Goal: Task Accomplishment & Management: Use online tool/utility

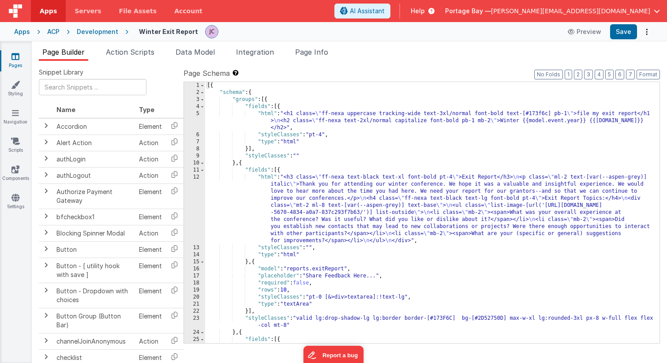
click at [518, 121] on div "[{ "schema" : { "groups" : [{ "fields" : [{ "html" : "<h1 class= \" ff-nexa upp…" at bounding box center [432, 219] width 454 height 275
click at [586, 121] on div "[{ "schema" : { "groups" : [{ "fields" : [{ "html" : "<h1 class= \" ff-nexa upp…" at bounding box center [432, 219] width 454 height 275
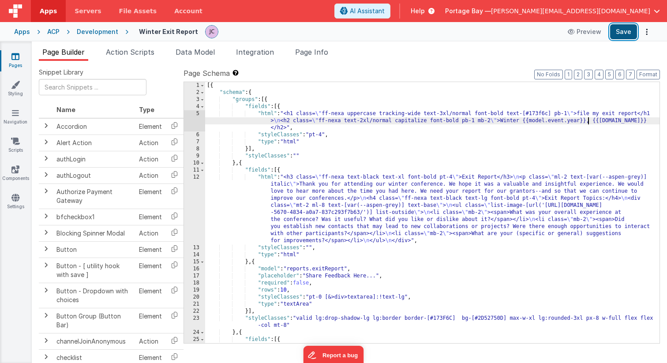
click at [620, 29] on button "Save" at bounding box center [623, 31] width 27 height 15
click at [91, 30] on div "Development" at bounding box center [97, 31] width 41 height 9
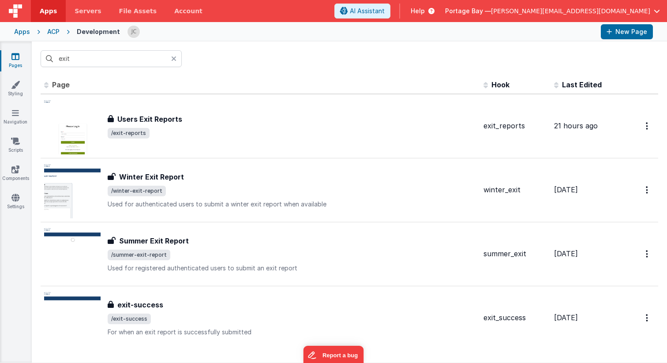
click at [175, 57] on icon at bounding box center [173, 58] width 5 height 7
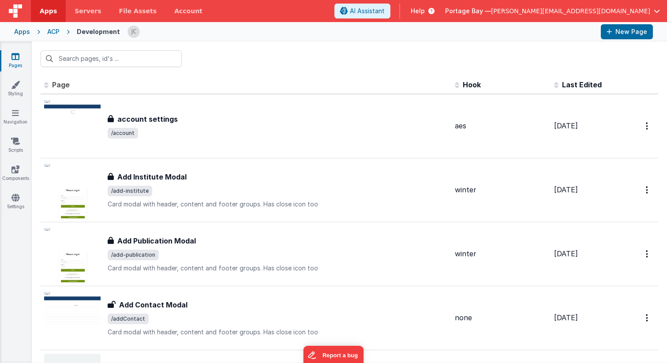
click at [53, 30] on div "ACP" at bounding box center [53, 31] width 12 height 9
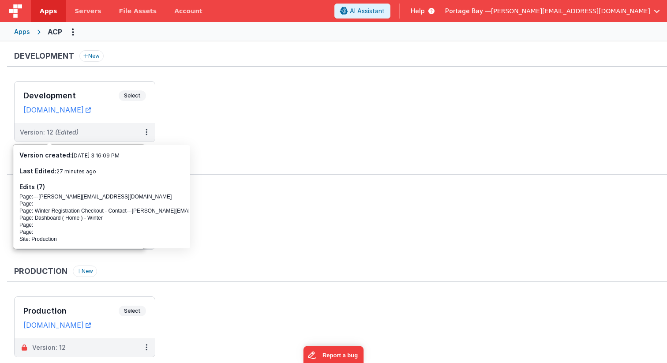
click at [355, 113] on ul "Development Select URLs [DOMAIN_NAME] Version: 12 (Edited)" at bounding box center [340, 116] width 653 height 70
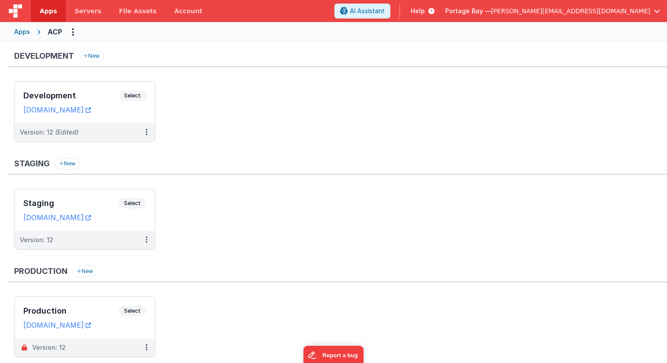
click at [51, 9] on span "Apps" at bounding box center [48, 11] width 17 height 9
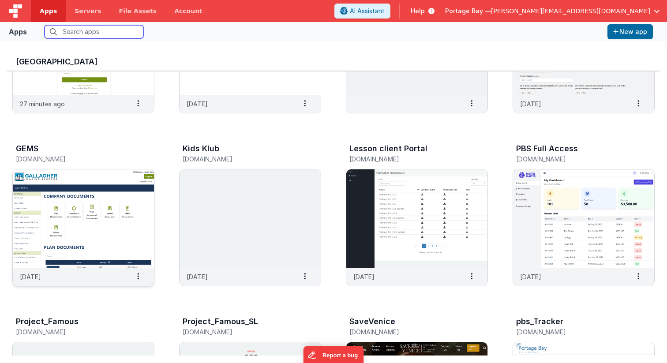
scroll to position [117, 0]
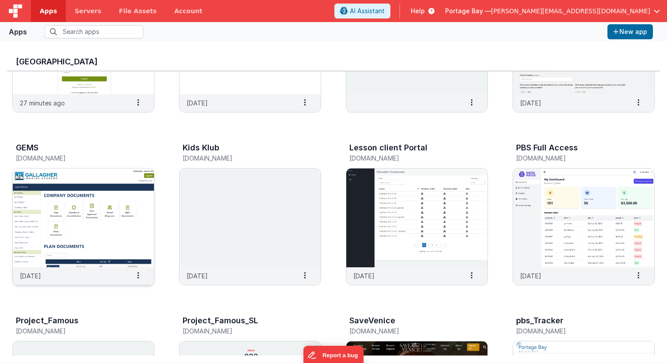
click at [82, 219] on img at bounding box center [83, 217] width 141 height 99
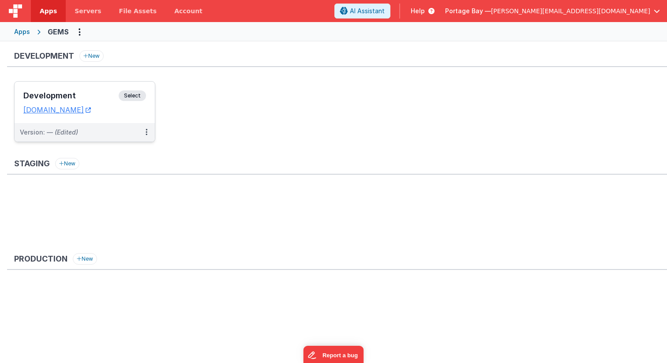
click at [137, 93] on span "Select" at bounding box center [132, 95] width 27 height 11
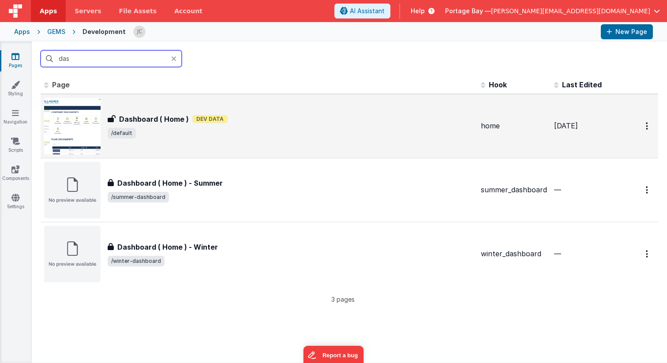
type input "das"
click at [339, 125] on div "Dashboard ( Home ) Dashboard ( Home ) Dev Data /default" at bounding box center [291, 126] width 366 height 25
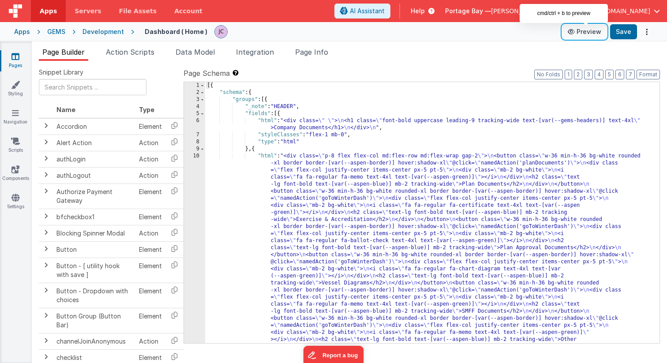
click at [585, 30] on button "Preview" at bounding box center [584, 32] width 44 height 14
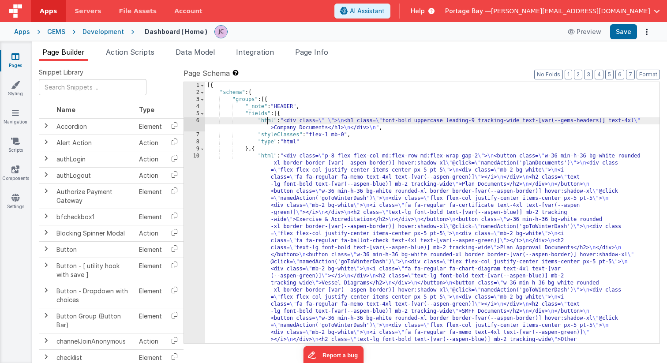
click at [268, 119] on div "[{ "schema" : { "groups" : [{ "_note" : "HEADER" , "fields" : [{ "html" : "<div…" at bounding box center [432, 315] width 454 height 466
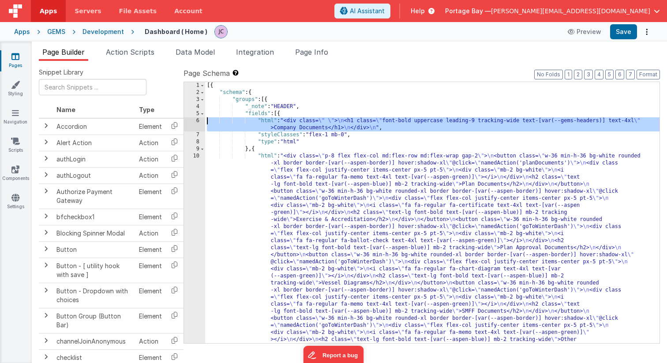
click at [194, 119] on div "6" at bounding box center [194, 124] width 21 height 14
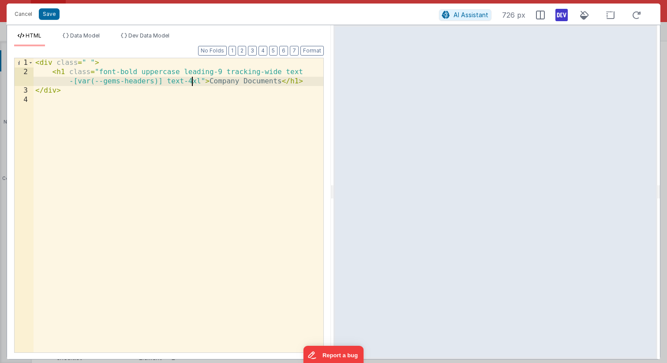
click at [191, 81] on div "< div class = " " > < h1 class = "font-bold uppercase leading-9 tracking-wide t…" at bounding box center [179, 214] width 290 height 313
click at [50, 12] on button "Save" at bounding box center [49, 13] width 21 height 11
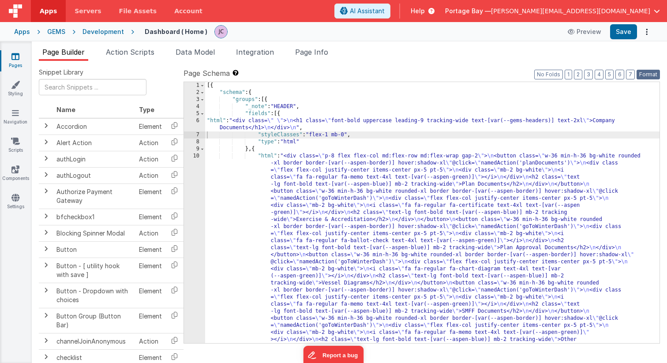
click at [651, 72] on button "Format" at bounding box center [647, 75] width 23 height 10
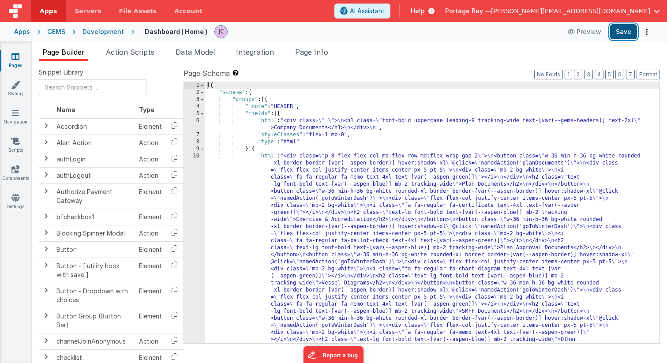
click at [621, 33] on button "Save" at bounding box center [623, 31] width 27 height 15
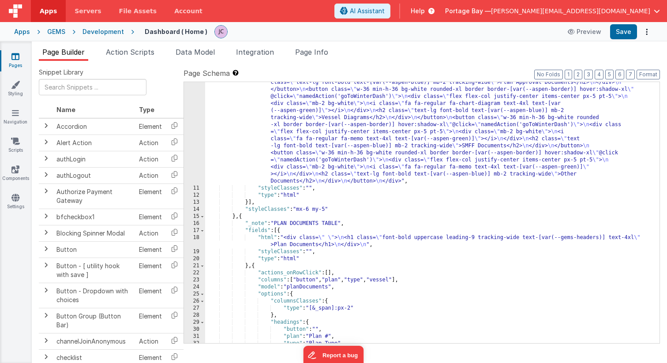
scroll to position [168, 0]
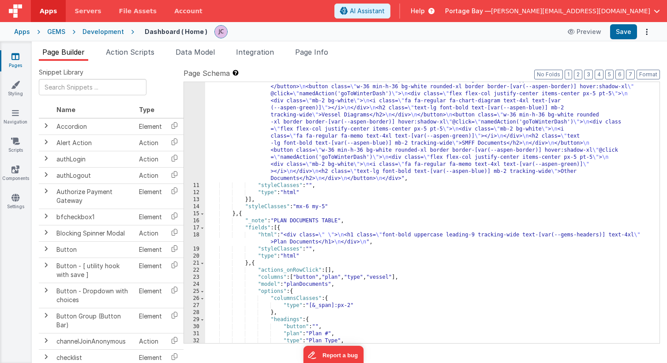
click at [267, 235] on div ""html" : "<div class= \" p-8 flex flex-col md:flex-row md:flex-wrap gap-2 \" > …" at bounding box center [432, 218] width 454 height 466
click at [195, 234] on div "18" at bounding box center [194, 239] width 21 height 14
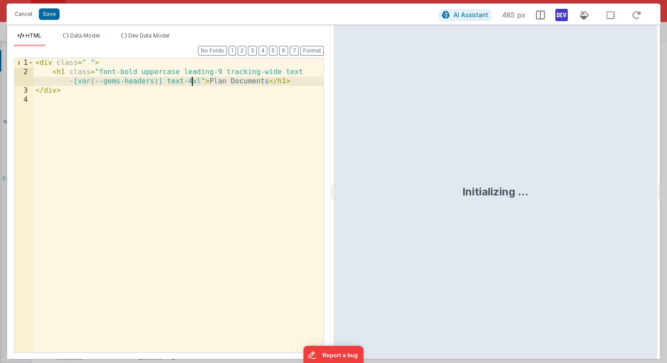
click at [192, 81] on div "< div class = " " > < h1 class = "font-bold uppercase leading-9 tracking-wide t…" at bounding box center [179, 214] width 290 height 313
click at [52, 16] on button "Save" at bounding box center [49, 13] width 21 height 11
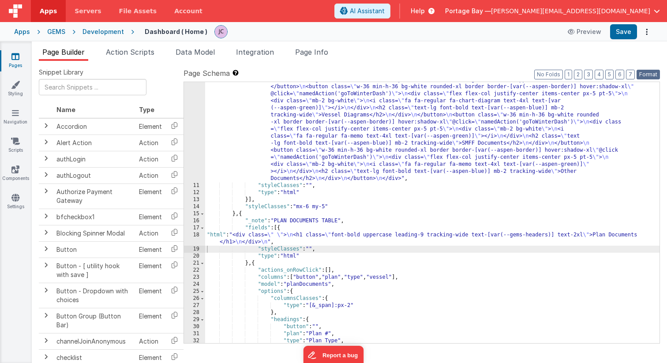
click at [648, 71] on button "Format" at bounding box center [647, 75] width 23 height 10
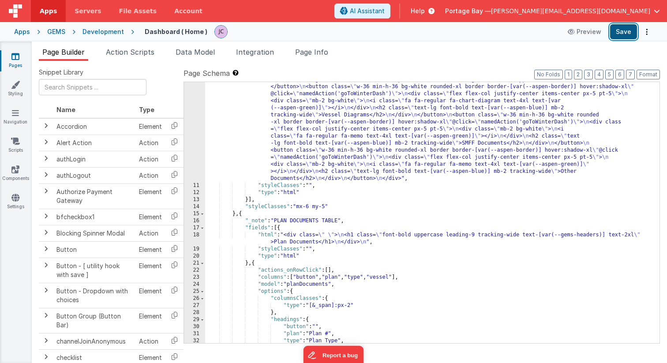
click at [627, 31] on button "Save" at bounding box center [623, 31] width 27 height 15
click at [16, 86] on icon at bounding box center [15, 84] width 9 height 9
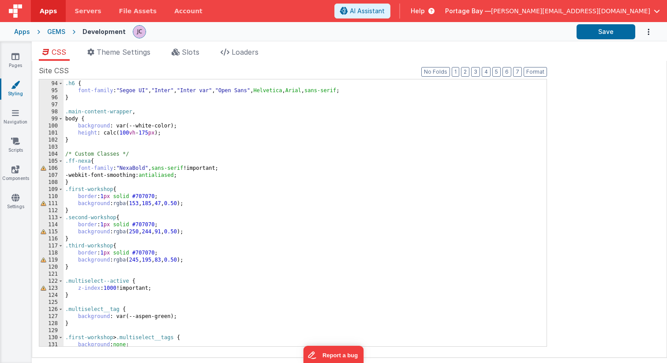
scroll to position [656, 0]
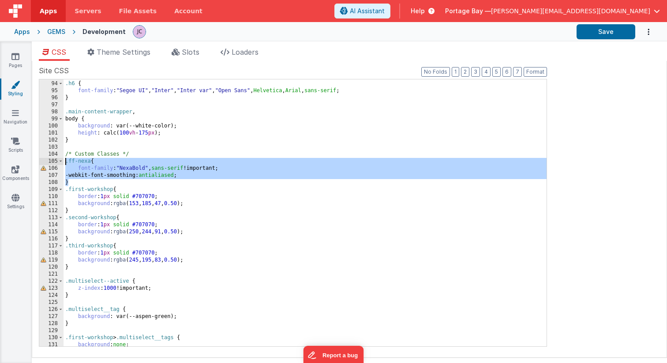
drag, startPoint x: 72, startPoint y: 182, endPoint x: 50, endPoint y: 161, distance: 30.6
click at [50, 161] on div "93 94 95 96 97 98 99 100 101 102 103 104 105 106 107 108 109 110 111 112 113 11…" at bounding box center [293, 213] width 508 height 268
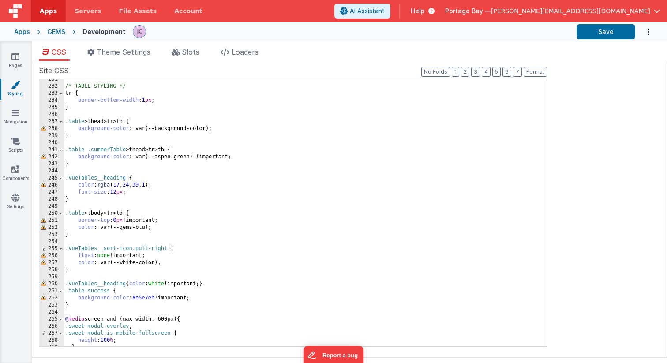
scroll to position [1626, 0]
click at [15, 114] on icon at bounding box center [15, 112] width 7 height 9
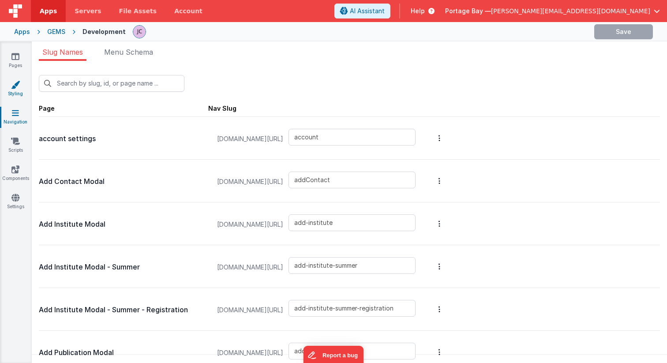
click at [19, 82] on icon at bounding box center [15, 84] width 9 height 9
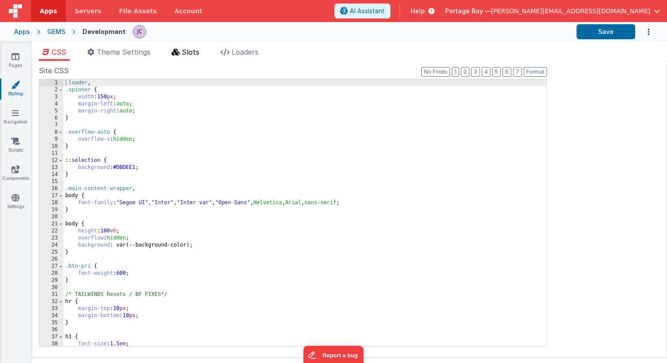
click at [187, 53] on span "Slots" at bounding box center [191, 52] width 18 height 9
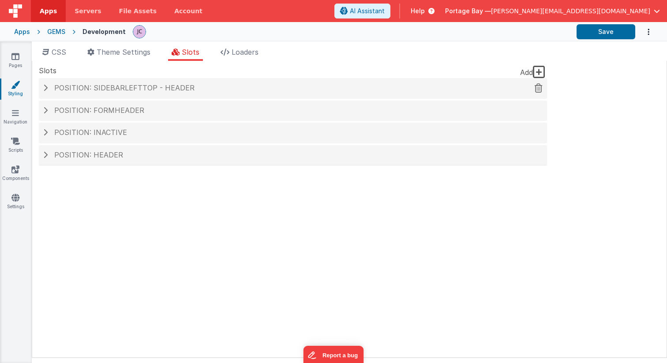
click at [45, 88] on span at bounding box center [45, 87] width 4 height 7
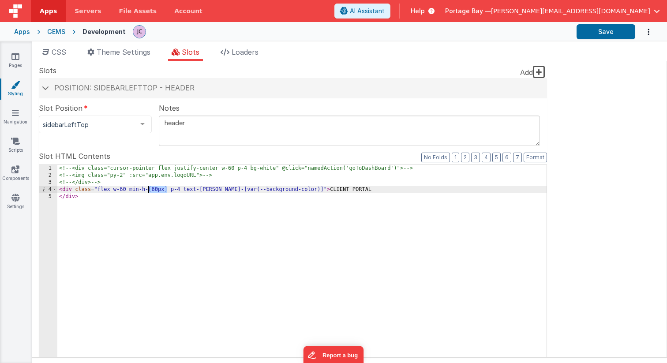
drag, startPoint x: 167, startPoint y: 190, endPoint x: 149, endPoint y: 190, distance: 18.1
click at [149, 190] on div "<!-- <div class="cursor-pointer flex justify-center w-60 p-4 bg-white" @click="…" at bounding box center [301, 315] width 489 height 300
click at [140, 190] on div "<!-- <div class="cursor-pointer flex justify-center w-60 p-4 bg-white" @click="…" at bounding box center [301, 314] width 489 height 300
drag, startPoint x: 327, startPoint y: 190, endPoint x: 286, endPoint y: 188, distance: 41.5
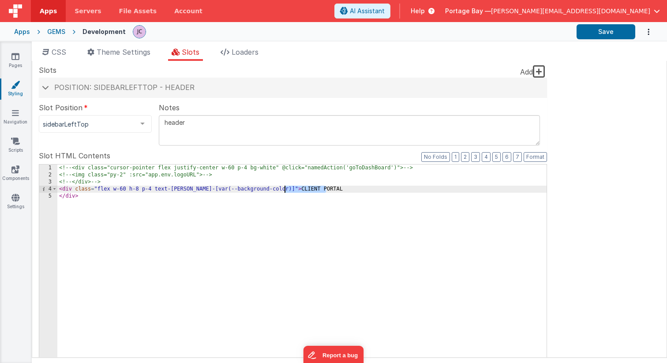
click at [286, 188] on div "<!-- <div class="cursor-pointer flex justify-center w-60 p-4 bg-white" @click="…" at bounding box center [301, 314] width 489 height 300
drag, startPoint x: 186, startPoint y: 188, endPoint x: 142, endPoint y: 187, distance: 44.1
click at [142, 187] on div "<!-- <div class="cursor-pointer flex justify-center w-60 p-4 bg-white" @click="…" at bounding box center [301, 314] width 489 height 300
click at [146, 189] on div "<!-- <div class="cursor-pointer flex justify-center w-60 p-4 bg-white" @click="…" at bounding box center [301, 314] width 489 height 300
click at [268, 188] on div "<!-- <div class="cursor-pointer flex justify-center w-60 p-4 bg-white" @click="…" at bounding box center [301, 314] width 489 height 300
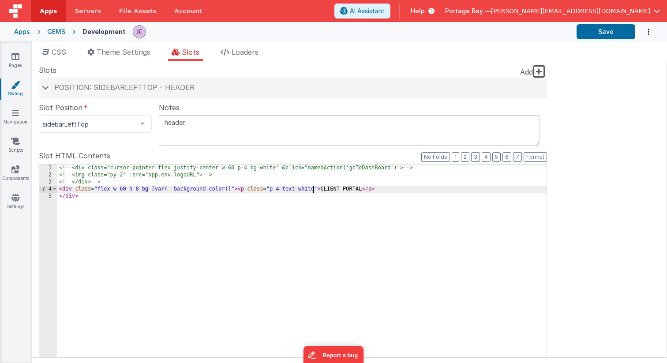
click at [281, 188] on div "<!-- <div class="cursor-pointer flex justify-center w-60 p-4 bg-white" @click="…" at bounding box center [301, 314] width 489 height 300
click at [605, 34] on button "Save" at bounding box center [605, 31] width 59 height 15
click at [45, 86] on span at bounding box center [45, 88] width 7 height 4
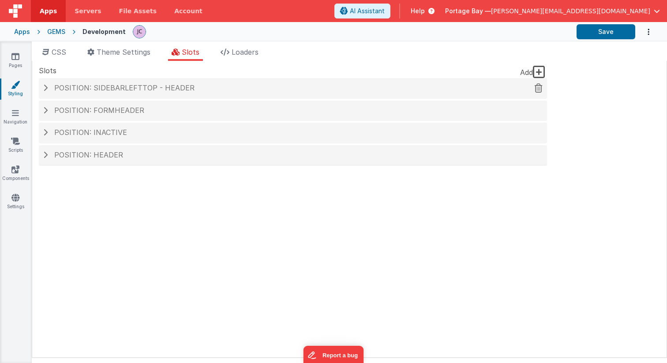
click at [47, 86] on span at bounding box center [45, 87] width 4 height 7
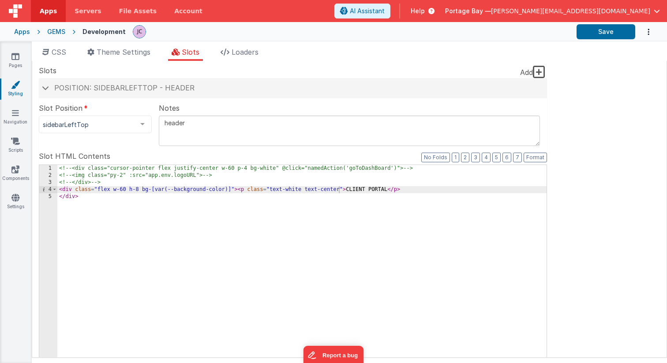
click at [300, 188] on div "<!-- <div class="cursor-pointer flex justify-center w-60 p-4 bg-white" @click="…" at bounding box center [301, 315] width 489 height 300
click at [320, 189] on div "<!-- <div class="cursor-pointer flex justify-center w-60 p-4 bg-white" @click="…" at bounding box center [301, 315] width 489 height 300
click at [621, 31] on button "Save" at bounding box center [605, 31] width 59 height 15
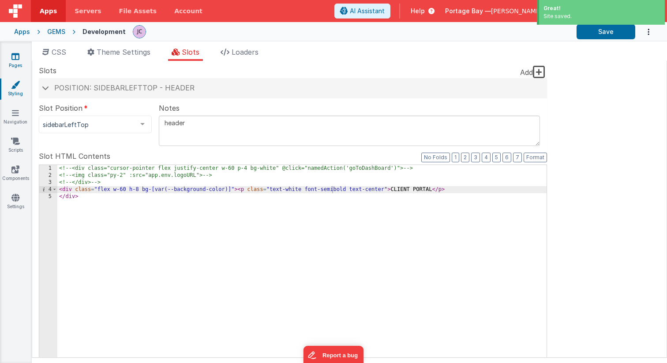
click at [16, 58] on icon at bounding box center [15, 56] width 8 height 9
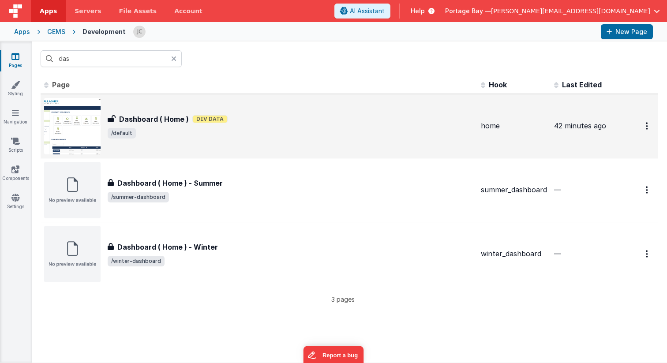
click at [275, 124] on div "Dashboard ( Home ) Dashboard ( Home ) Dev Data /default" at bounding box center [291, 126] width 366 height 25
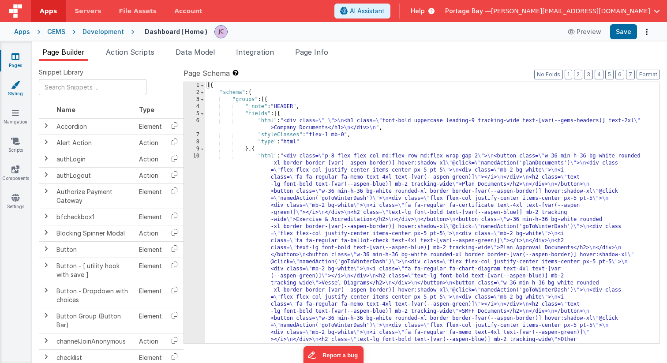
click at [19, 87] on icon at bounding box center [15, 84] width 9 height 9
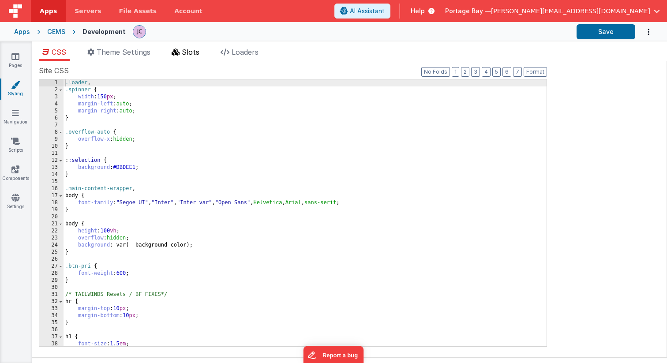
click at [183, 50] on span "Slots" at bounding box center [191, 52] width 18 height 9
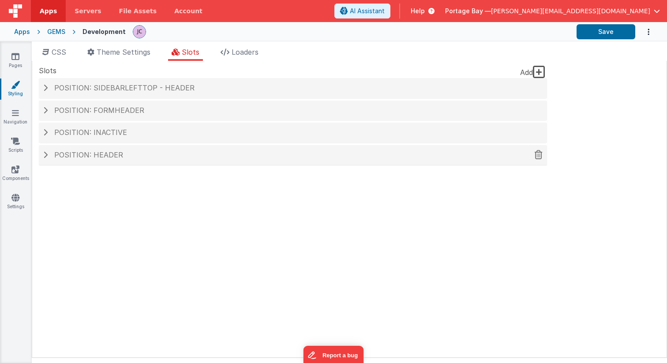
click at [43, 154] on span at bounding box center [45, 154] width 4 height 7
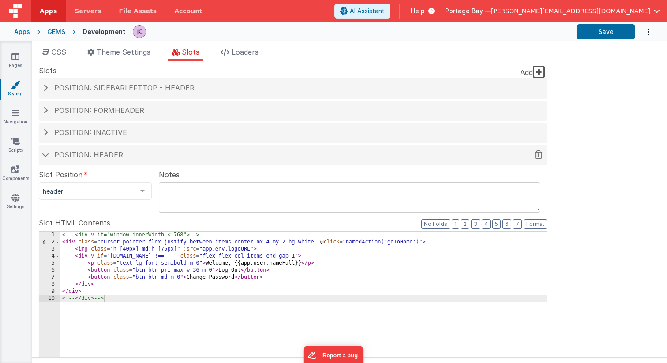
click at [47, 155] on span at bounding box center [45, 155] width 7 height 4
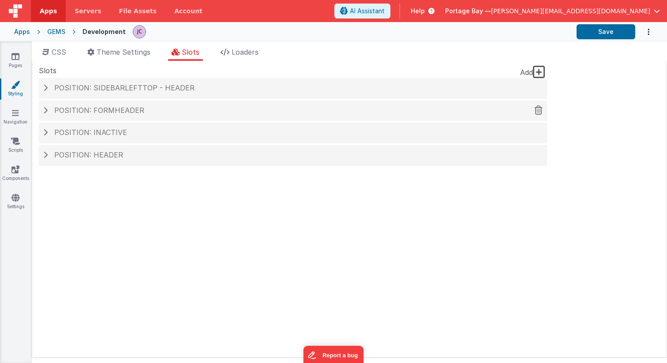
click at [45, 109] on span at bounding box center [45, 110] width 4 height 7
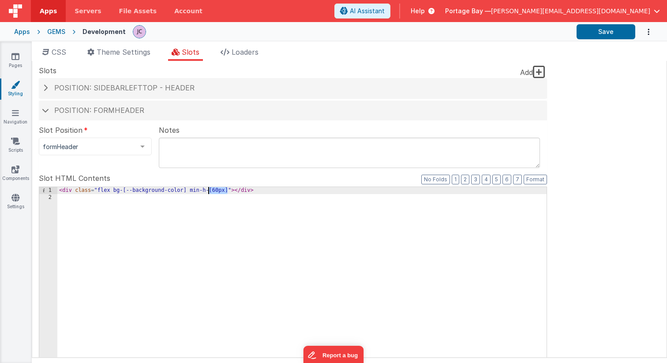
drag, startPoint x: 227, startPoint y: 190, endPoint x: 209, endPoint y: 190, distance: 17.6
click at [209, 190] on div "< div class = "flex bg-[--background-color] min-h-[60px]" > </ div >" at bounding box center [301, 337] width 489 height 300
click at [610, 34] on button "Save" at bounding box center [605, 31] width 59 height 15
click at [15, 55] on icon at bounding box center [15, 56] width 8 height 9
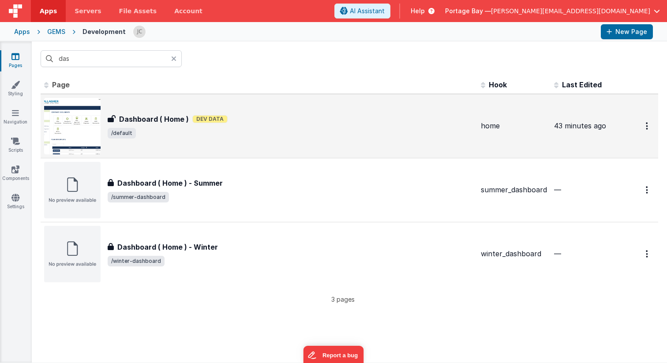
click at [281, 128] on span "/default" at bounding box center [291, 133] width 366 height 11
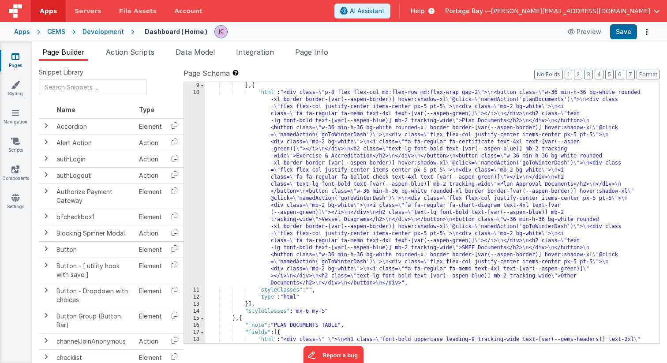
scroll to position [35, 0]
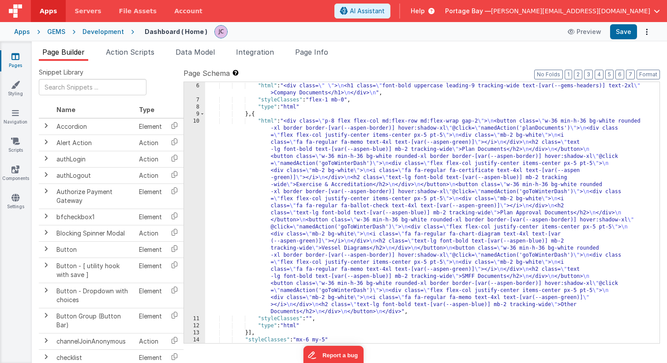
click at [265, 120] on div ""fields" : [{ "html" : "<div class= \" \" > \n <h1 class= \" font-bold uppercas…" at bounding box center [432, 212] width 454 height 275
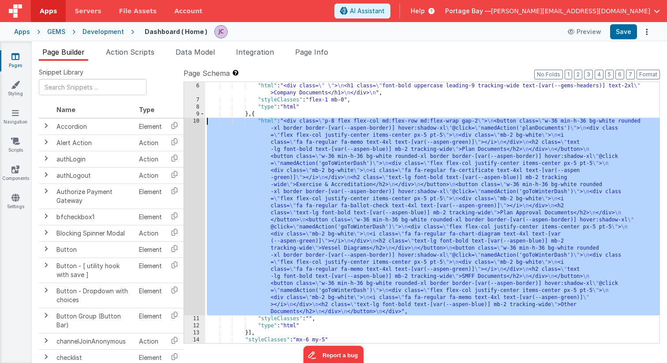
click at [191, 121] on div "10" at bounding box center [194, 217] width 21 height 198
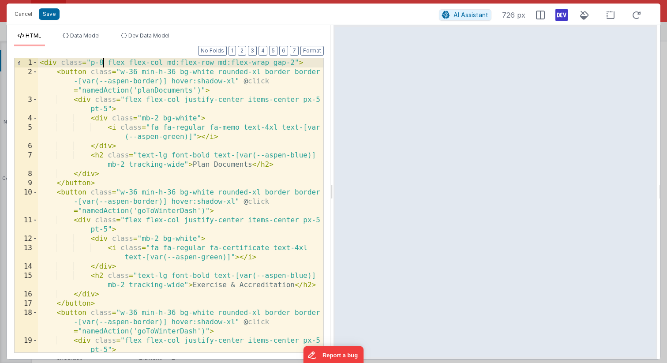
click at [103, 62] on div "< div class = "p-8 flex flex-col md:flex-row md:flex-wrap gap-2" > < button cla…" at bounding box center [180, 214] width 285 height 313
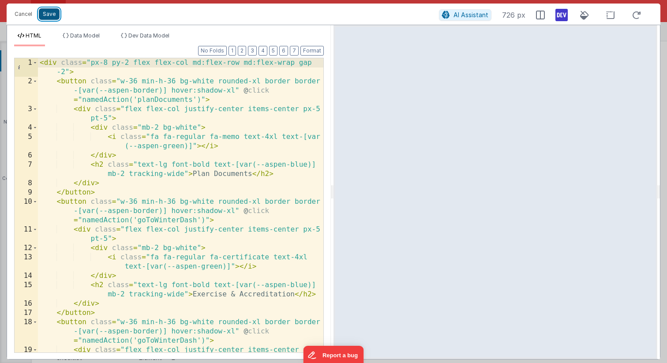
click at [48, 15] on button "Save" at bounding box center [49, 13] width 21 height 11
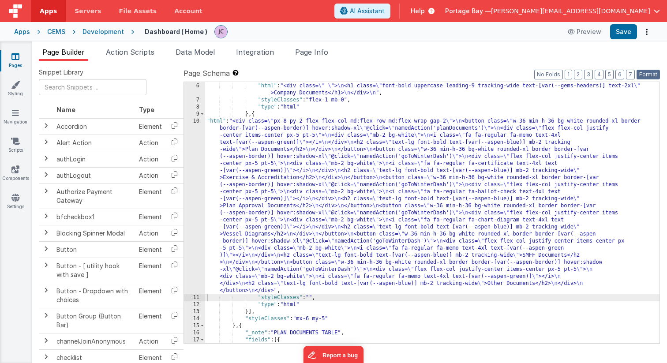
click at [649, 76] on button "Format" at bounding box center [647, 75] width 23 height 10
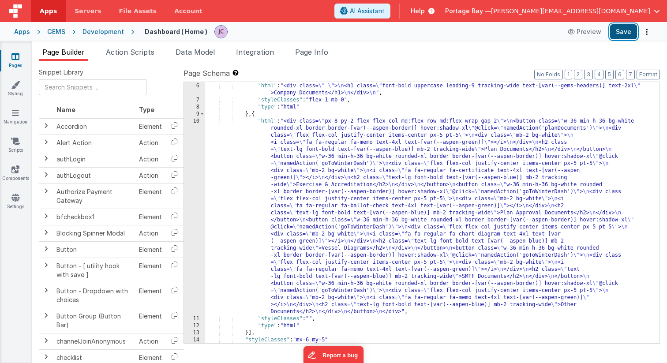
click at [624, 30] on button "Save" at bounding box center [623, 31] width 27 height 15
click at [14, 113] on icon at bounding box center [15, 112] width 7 height 9
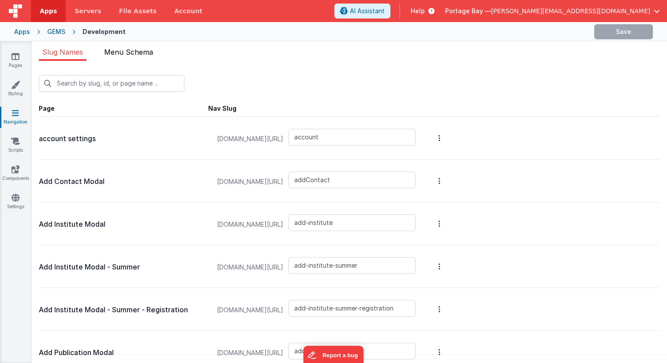
click at [103, 50] on li "Menu Schema" at bounding box center [129, 54] width 56 height 14
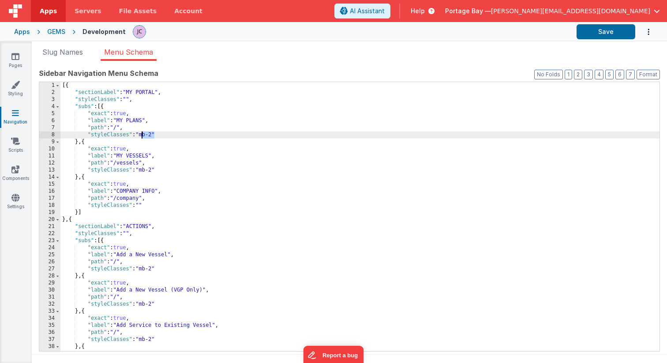
drag, startPoint x: 155, startPoint y: 134, endPoint x: 142, endPoint y: 135, distance: 12.8
click at [142, 135] on div "[{ "sectionLabel" : "MY PORTAL" , "styleClasses" : "" , "subs" : [{ "exact" : t…" at bounding box center [359, 223] width 599 height 283
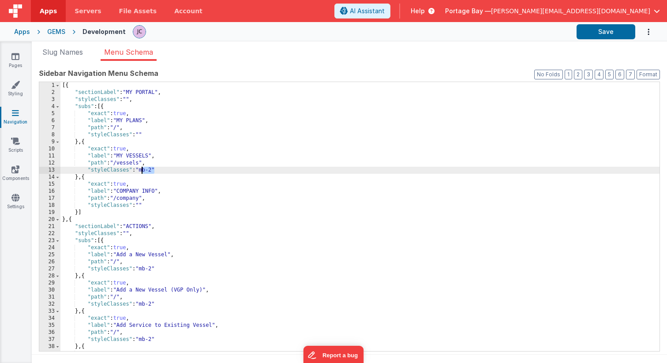
drag, startPoint x: 153, startPoint y: 170, endPoint x: 141, endPoint y: 171, distance: 12.4
click at [141, 171] on div "[{ "sectionLabel" : "MY PORTAL" , "styleClasses" : "" , "subs" : [{ "exact" : t…" at bounding box center [359, 223] width 599 height 283
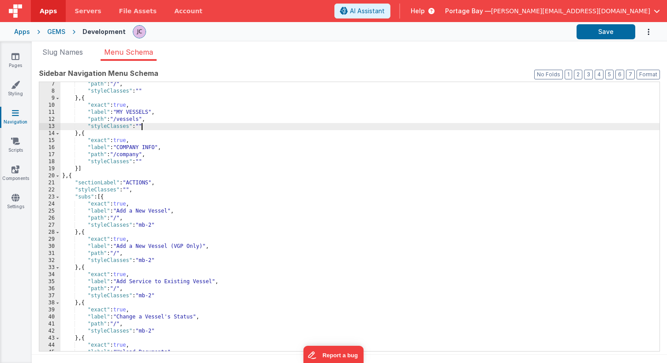
scroll to position [44, 0]
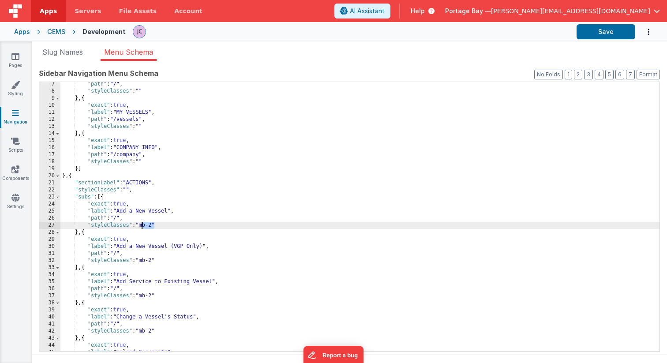
drag, startPoint x: 154, startPoint y: 222, endPoint x: 142, endPoint y: 224, distance: 11.7
click at [142, 224] on div ""path" : "/" , "styleClasses" : "" } , { "exact" : true , "label" : "MY VESSELS…" at bounding box center [359, 222] width 599 height 283
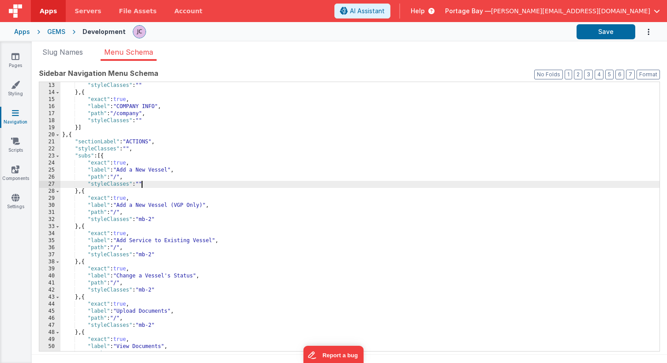
scroll to position [86, 0]
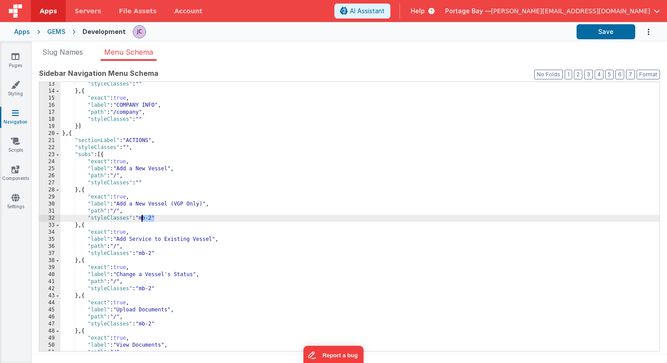
drag, startPoint x: 154, startPoint y: 218, endPoint x: 142, endPoint y: 219, distance: 11.5
click at [142, 219] on div ""styleClasses" : "" } , { "exact" : true , "label" : "COMPANY INFO" , "path" : …" at bounding box center [359, 222] width 599 height 283
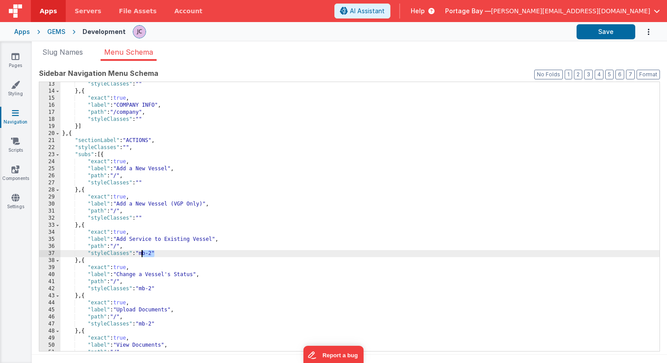
drag, startPoint x: 153, startPoint y: 252, endPoint x: 142, endPoint y: 254, distance: 11.5
click at [142, 254] on div ""styleClasses" : "" } , { "exact" : true , "label" : "COMPANY INFO" , "path" : …" at bounding box center [359, 222] width 599 height 283
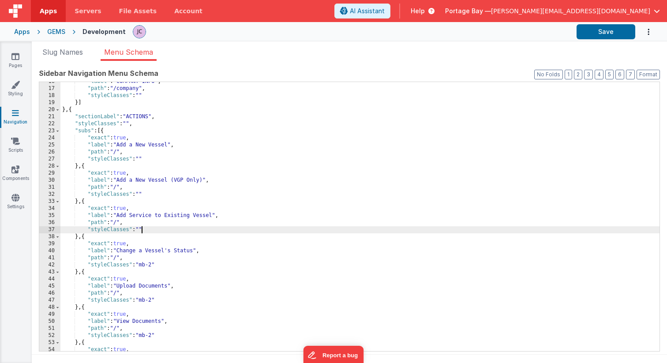
scroll to position [112, 0]
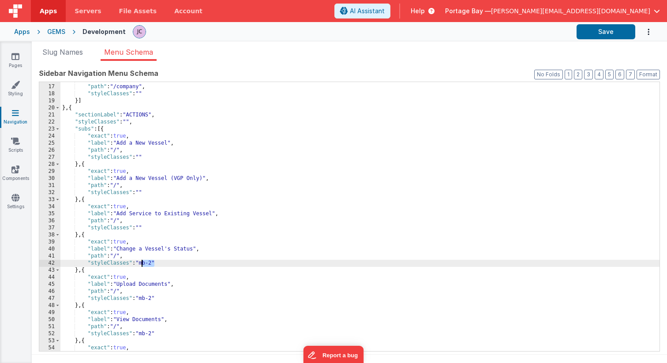
drag, startPoint x: 154, startPoint y: 261, endPoint x: 142, endPoint y: 262, distance: 12.0
click at [142, 262] on div ""label" : "COMPANY INFO" , "path" : "/company" , "styleClasses" : "" }] } , { "…" at bounding box center [359, 217] width 599 height 283
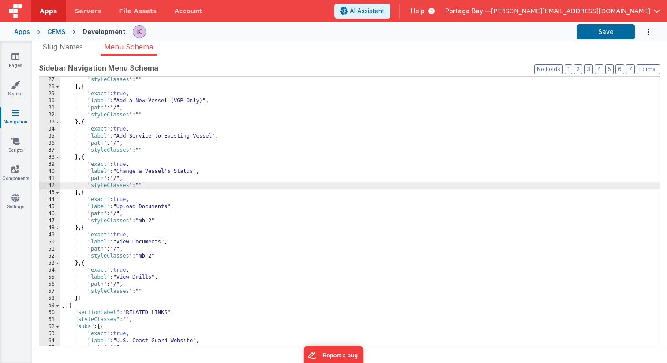
scroll to position [185, 0]
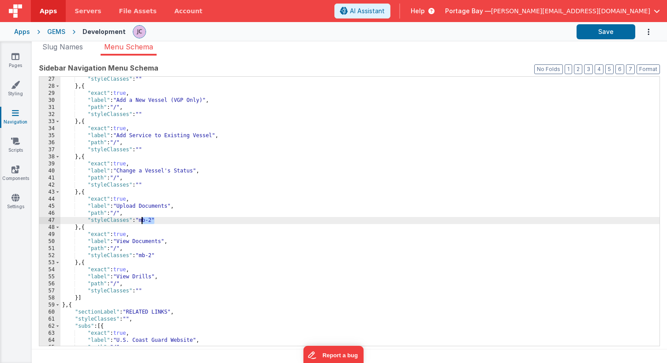
drag, startPoint x: 154, startPoint y: 217, endPoint x: 142, endPoint y: 221, distance: 12.3
click at [142, 221] on div ""styleClasses" : "" } , { "exact" : true , "label" : "Add a New Vessel (VGP Onl…" at bounding box center [359, 217] width 599 height 283
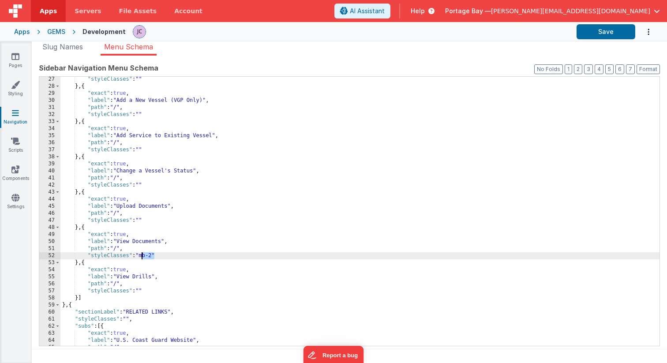
drag, startPoint x: 153, startPoint y: 255, endPoint x: 142, endPoint y: 256, distance: 11.1
click at [142, 256] on div ""styleClasses" : "" } , { "exact" : true , "label" : "Add a New Vessel (VGP Onl…" at bounding box center [359, 217] width 599 height 283
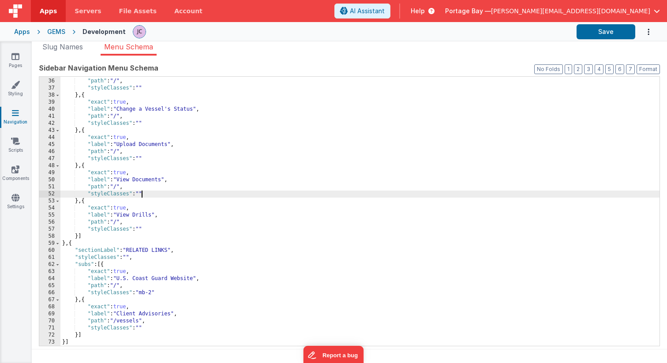
scroll to position [7, 0]
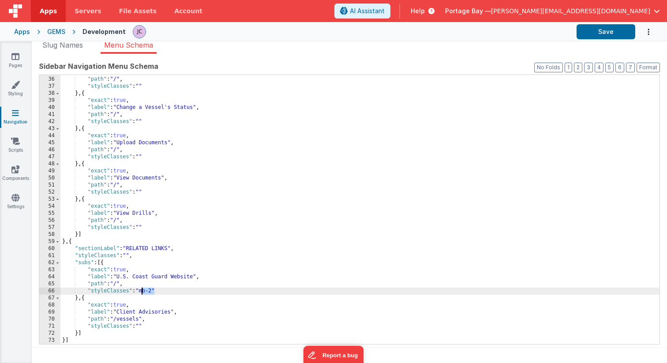
drag, startPoint x: 153, startPoint y: 290, endPoint x: 143, endPoint y: 292, distance: 10.7
click at [143, 292] on div ""label" : "Add Service to Existing Vessel" , "path" : "/" , "styleClasses" : ""…" at bounding box center [359, 210] width 599 height 283
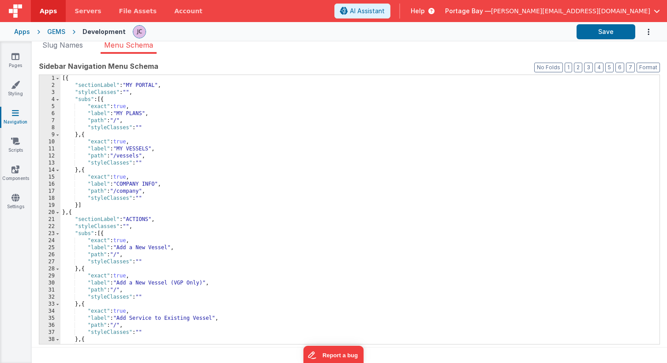
scroll to position [0, 0]
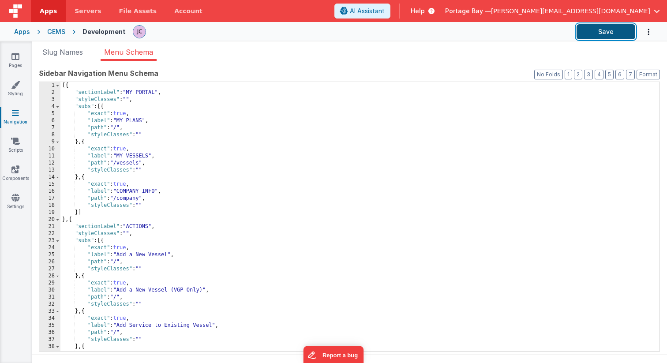
click at [616, 32] on button "Save" at bounding box center [605, 31] width 59 height 15
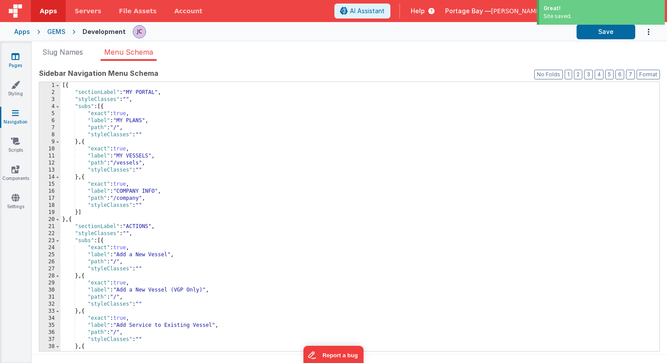
click at [12, 56] on icon at bounding box center [15, 56] width 8 height 9
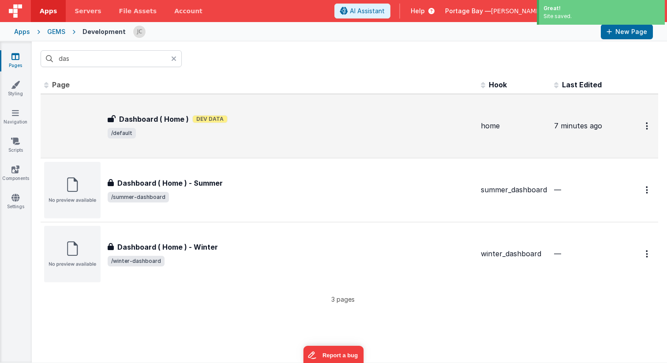
click at [320, 119] on div "Dashboard ( Home ) Dev Data" at bounding box center [291, 119] width 366 height 11
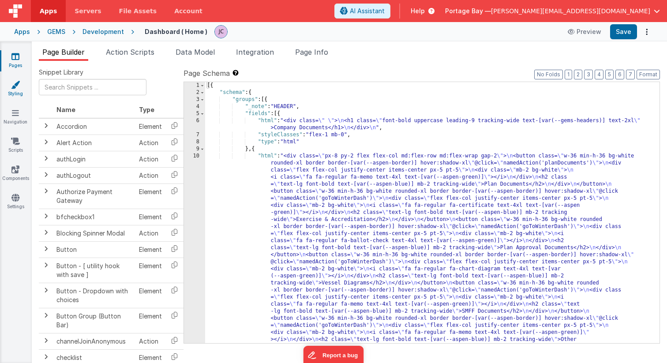
click at [20, 90] on link "Styling" at bounding box center [16, 89] width 32 height 18
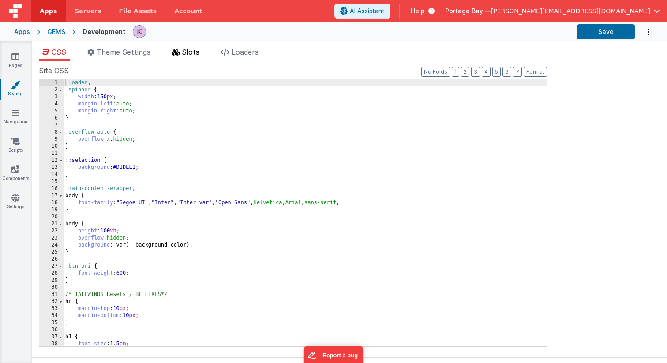
click at [187, 51] on span "Slots" at bounding box center [191, 52] width 18 height 9
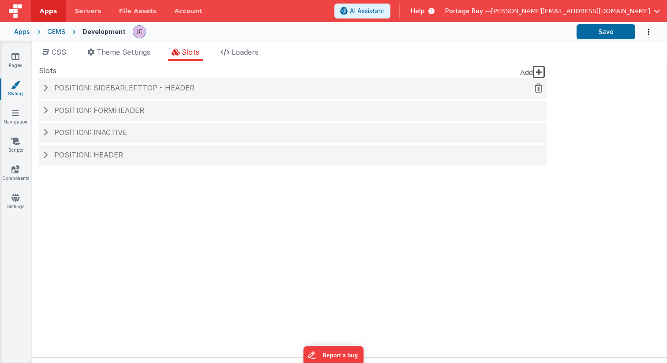
click at [46, 86] on span at bounding box center [45, 87] width 4 height 7
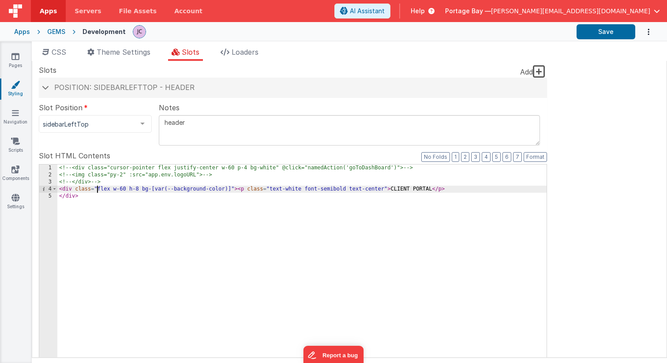
click at [97, 190] on div "<!-- <div class="cursor-pointer flex justify-center w-60 p-4 bg-white" @click="…" at bounding box center [301, 314] width 489 height 300
click at [143, 188] on div "<!-- <div class="cursor-pointer flex justify-center w-60 p-4 bg-white" @click="…" at bounding box center [301, 314] width 489 height 300
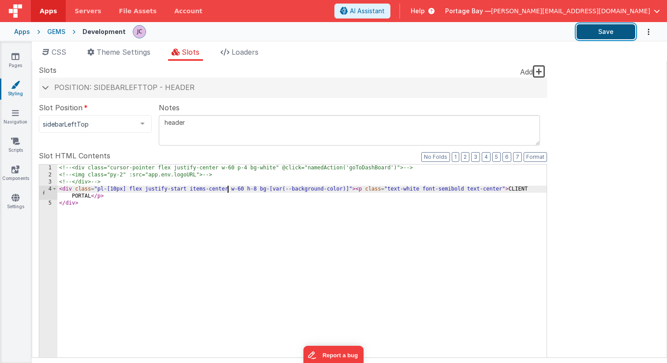
click at [607, 30] on button "Save" at bounding box center [605, 31] width 59 height 15
click at [501, 187] on div "<!-- <div class="cursor-pointer flex justify-center w-60 p-4 bg-white" @click="…" at bounding box center [301, 314] width 489 height 300
click at [610, 35] on button "Save" at bounding box center [605, 31] width 59 height 15
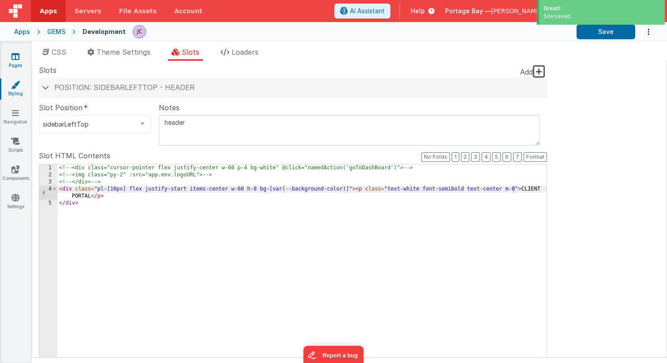
click at [13, 60] on icon at bounding box center [15, 56] width 8 height 9
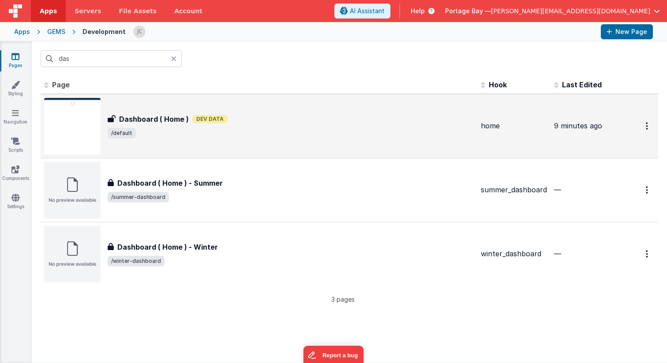
click at [261, 123] on div "Dashboard ( Home ) Dev Data" at bounding box center [291, 119] width 366 height 11
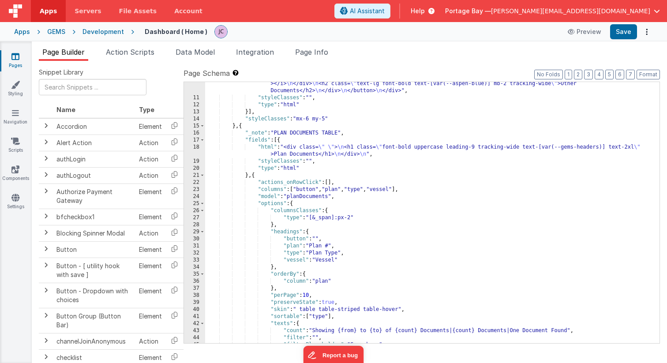
scroll to position [224, 0]
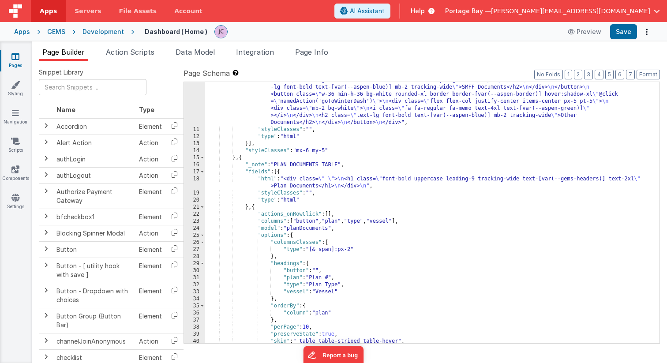
click at [328, 150] on div ""html" : "<div class= \" px-8 py-2 flex flex-col md:flex-row md:flex-wrap gap-2…" at bounding box center [432, 162] width 454 height 466
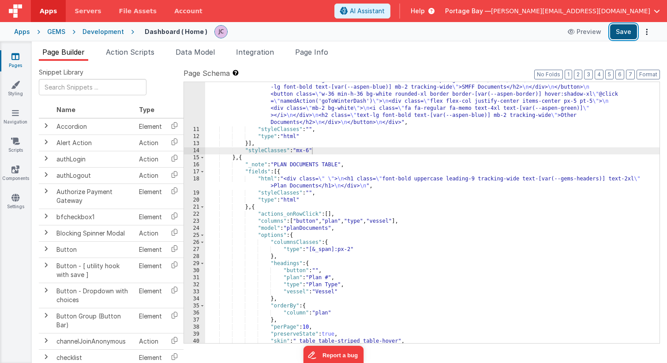
click at [622, 31] on button "Save" at bounding box center [623, 31] width 27 height 15
click at [16, 86] on icon at bounding box center [15, 84] width 9 height 9
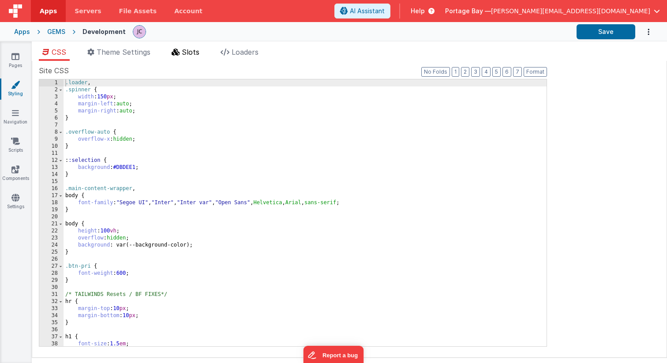
click at [189, 52] on span "Slots" at bounding box center [191, 52] width 18 height 9
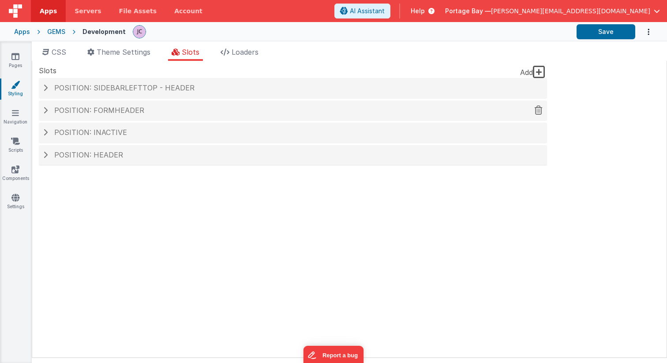
click at [49, 111] on h4 "Position: formHeader" at bounding box center [292, 111] width 499 height 8
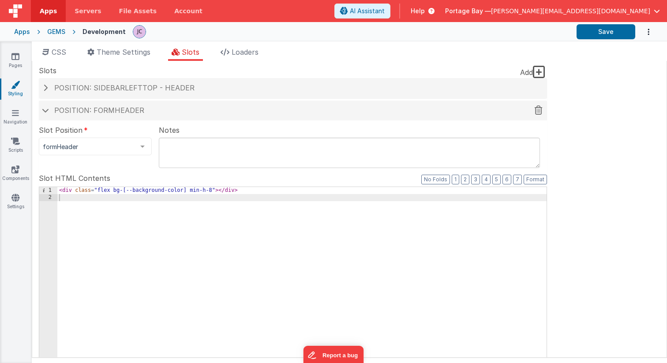
click at [48, 109] on span at bounding box center [45, 110] width 7 height 4
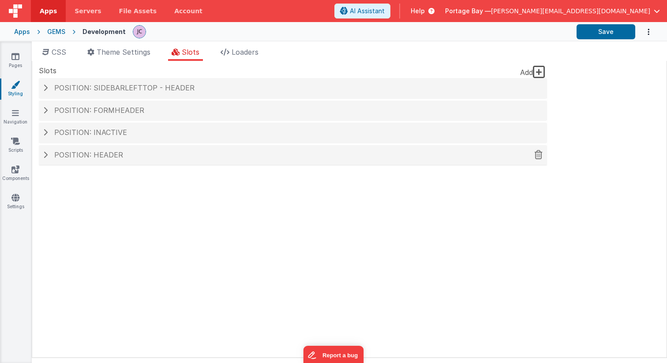
click at [48, 154] on h4 "Position: header" at bounding box center [292, 155] width 499 height 8
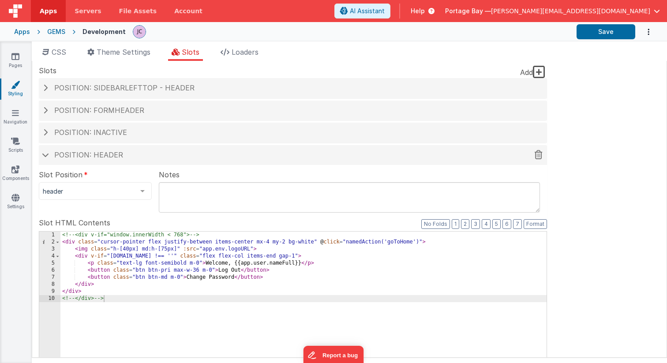
click at [43, 157] on h4 "Position: header" at bounding box center [292, 155] width 499 height 8
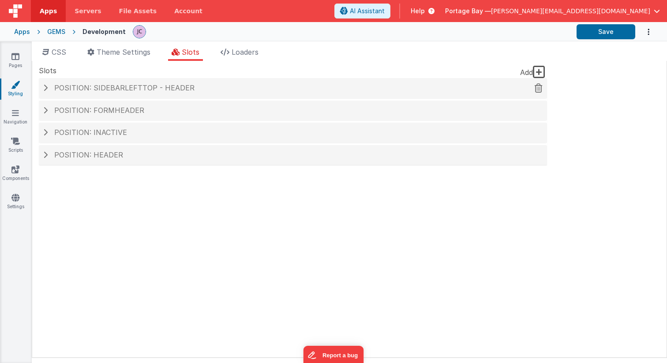
click at [47, 87] on span at bounding box center [45, 87] width 4 height 7
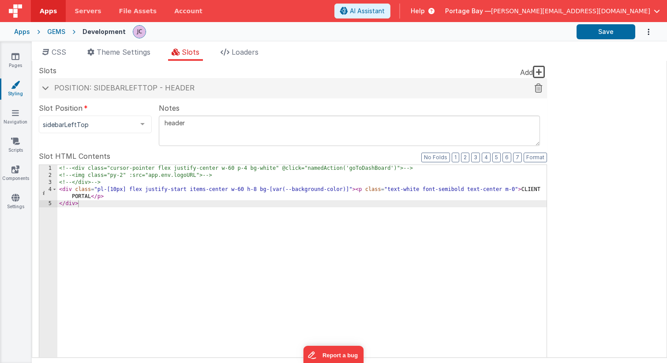
click at [46, 87] on span at bounding box center [45, 88] width 7 height 4
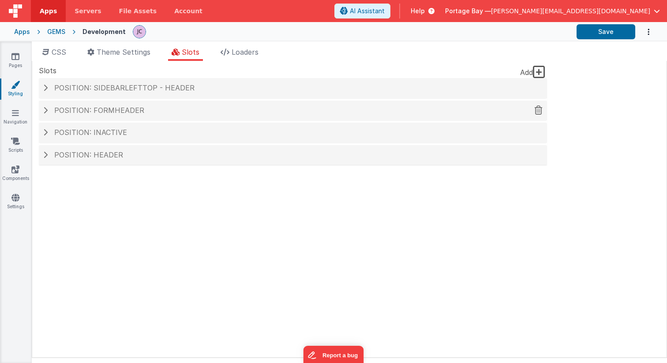
click at [43, 110] on span at bounding box center [45, 110] width 4 height 7
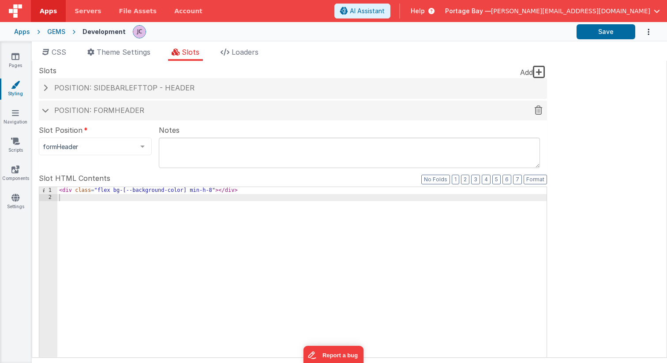
click at [43, 110] on span at bounding box center [45, 110] width 7 height 4
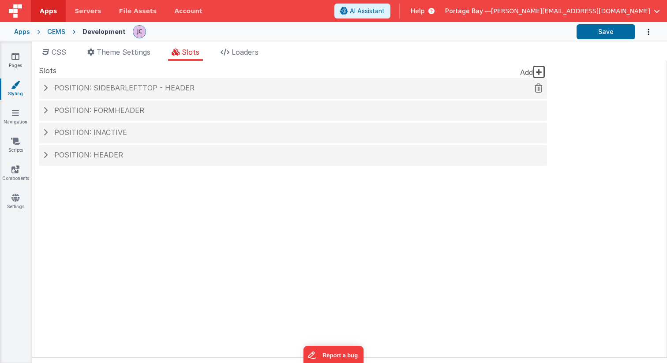
click at [44, 84] on span at bounding box center [45, 87] width 4 height 7
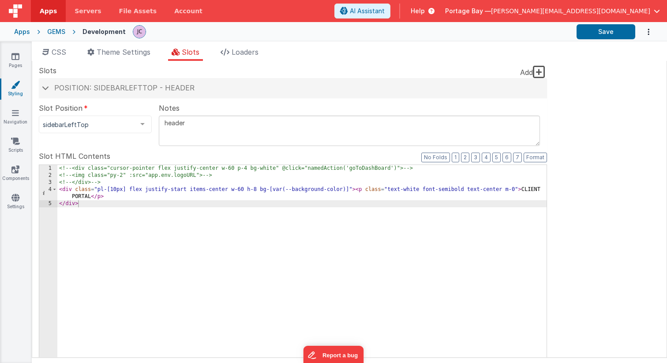
click at [129, 195] on div "<!-- <div class="cursor-pointer flex justify-center w-60 p-4 bg-white" @click="…" at bounding box center [301, 315] width 489 height 300
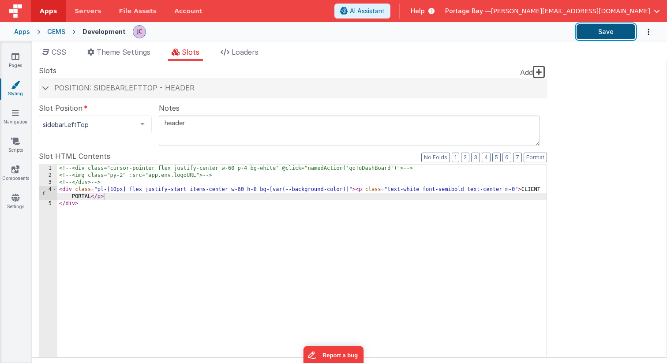
click at [608, 37] on button "Save" at bounding box center [605, 31] width 59 height 15
click at [54, 52] on span "CSS" at bounding box center [59, 52] width 15 height 9
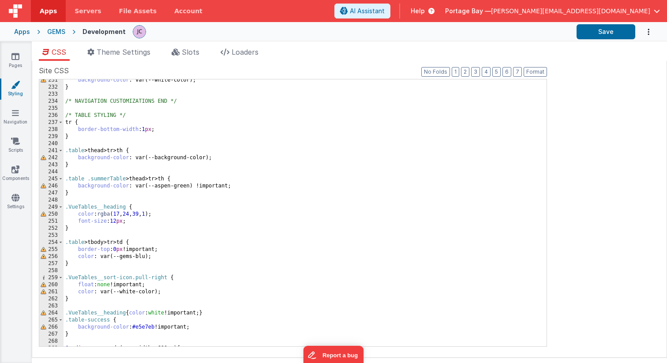
scroll to position [1633, 0]
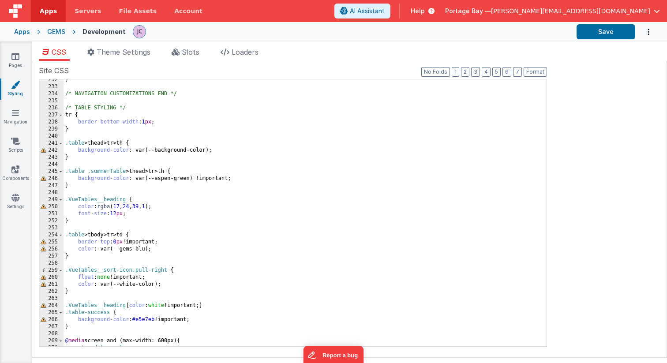
click at [219, 149] on div "} /* NAVIGATION CUSTOMIZATIONS END */ /* TABLE STYLING */ tr { border-bottom-wi…" at bounding box center [305, 216] width 483 height 281
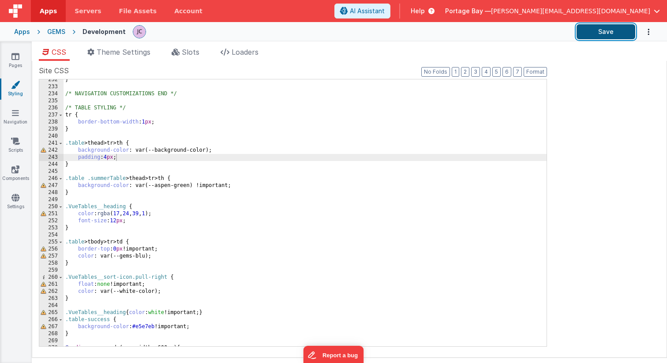
click at [609, 34] on button "Save" at bounding box center [605, 31] width 59 height 15
click at [221, 152] on div "} /* NAVIGATION CUSTOMIZATIONS END */ /* TABLE STYLING */ tr { border-bottom-wi…" at bounding box center [305, 216] width 483 height 281
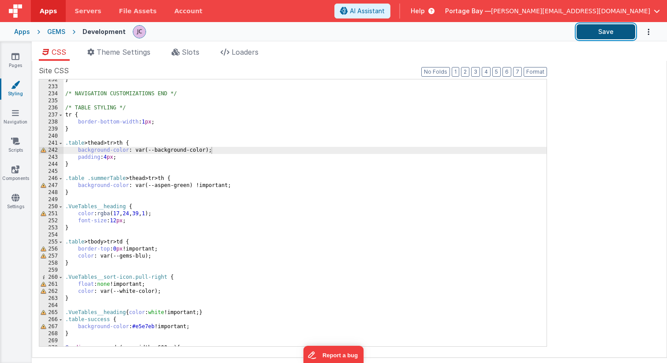
click at [606, 31] on button "Save" at bounding box center [605, 31] width 59 height 15
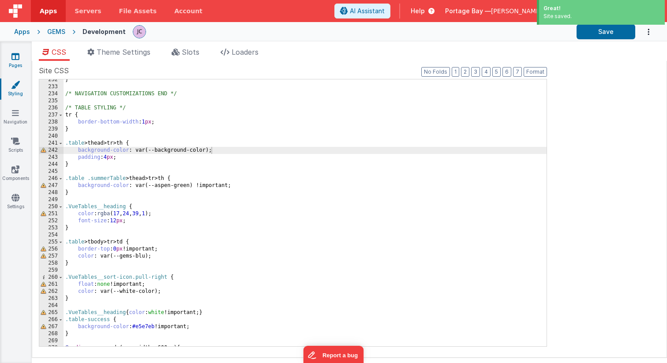
click at [9, 58] on link "Pages" at bounding box center [16, 61] width 32 height 18
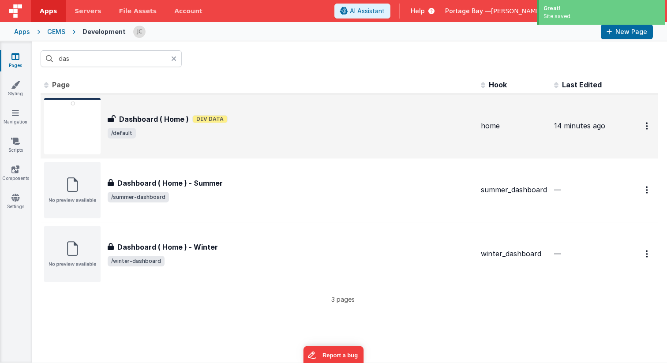
click at [297, 118] on div "Dashboard ( Home ) Dev Data" at bounding box center [291, 119] width 366 height 11
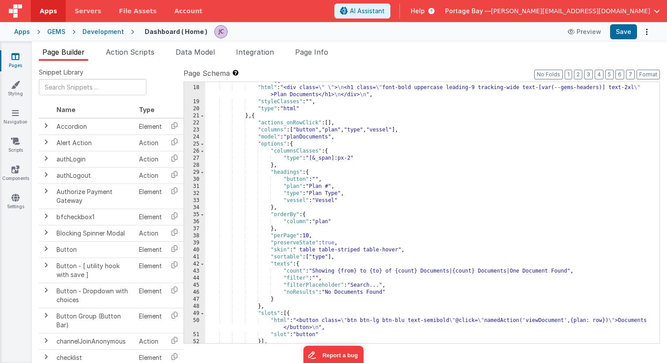
scroll to position [367, 0]
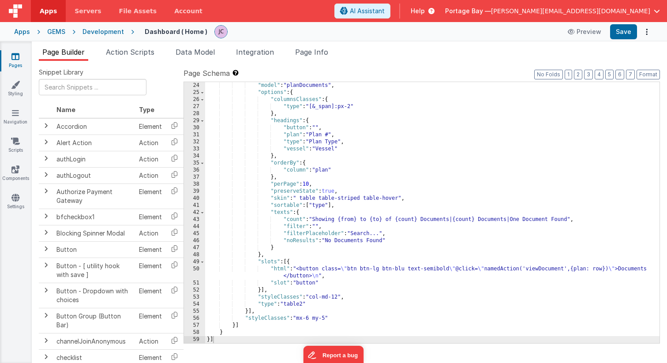
click at [279, 269] on div ""model" : "planDocuments" , "options" : { "columnsClasses" : { "type" : "[&_spa…" at bounding box center [432, 219] width 454 height 275
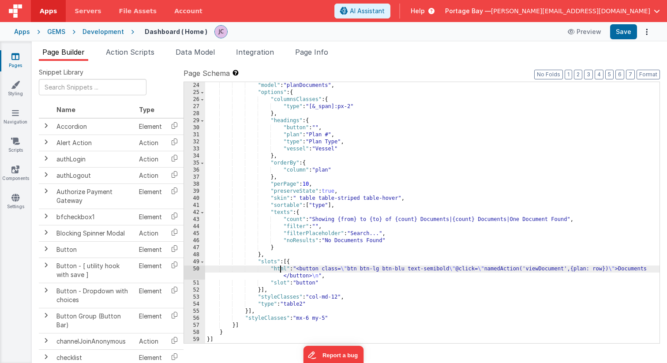
click at [195, 268] on div "50" at bounding box center [194, 272] width 21 height 14
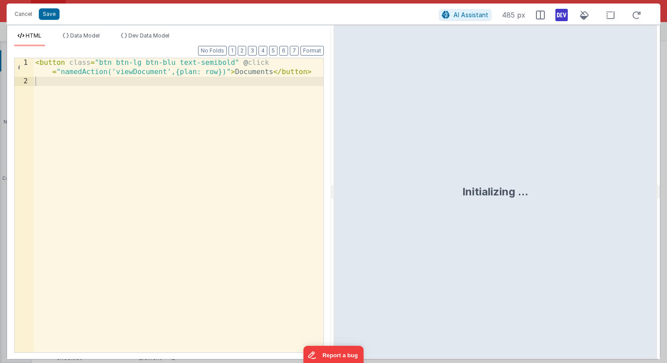
click at [235, 62] on div "< button class = "btn btn-lg btn-blu text-semibold" @ click = "namedAction('vie…" at bounding box center [179, 219] width 290 height 322
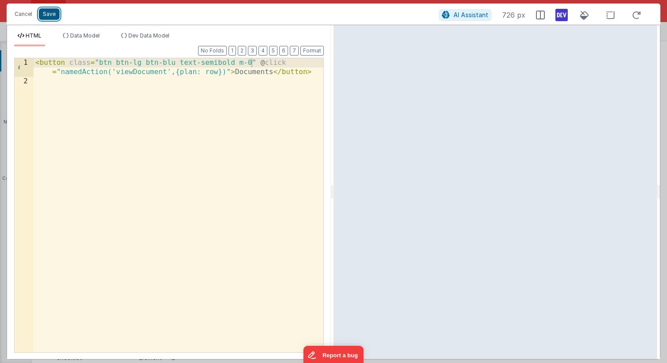
click at [51, 15] on button "Save" at bounding box center [49, 13] width 21 height 11
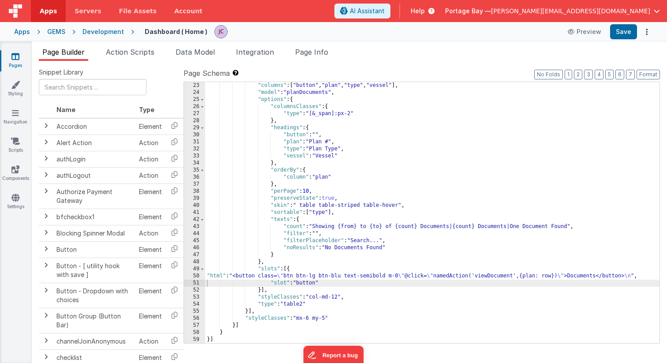
scroll to position [360, 0]
click at [652, 72] on button "Format" at bounding box center [647, 75] width 23 height 10
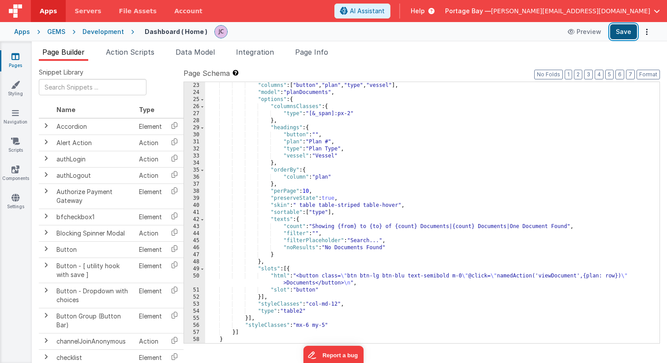
click at [624, 31] on button "Save" at bounding box center [623, 31] width 27 height 15
click at [16, 91] on link "Styling" at bounding box center [16, 89] width 32 height 18
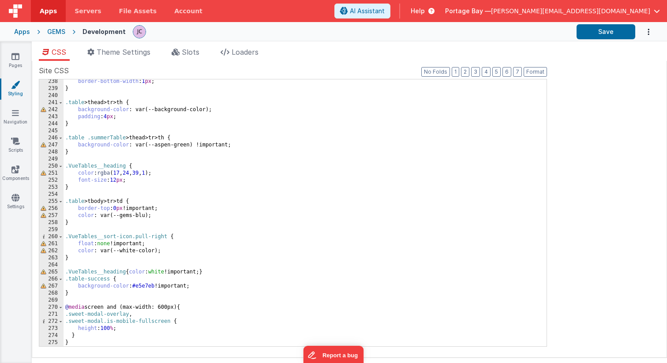
scroll to position [1674, 0]
click at [97, 226] on div "border-bottom-width : 1 px ; } .table > thead > tr > th { background-color : va…" at bounding box center [305, 218] width 483 height 281
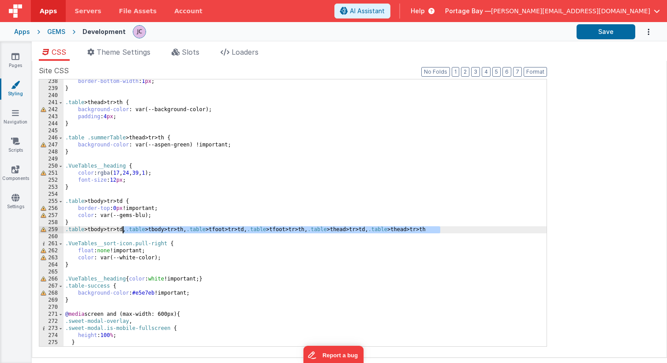
drag, startPoint x: 442, startPoint y: 228, endPoint x: 123, endPoint y: 231, distance: 318.4
click at [123, 231] on div "border-bottom-width : 1 px ; } .table > thead > tr > th { background-color : va…" at bounding box center [305, 218] width 483 height 281
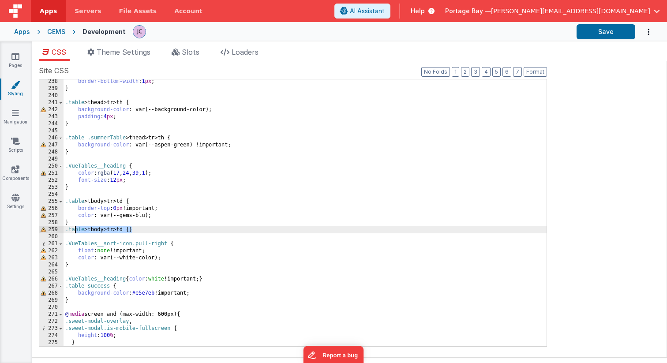
drag, startPoint x: 136, startPoint y: 232, endPoint x: 25, endPoint y: 229, distance: 111.6
click at [25, 229] on section "Pages Styling Navigation Scripts Components Settings CSS Theme Settings Slots L…" at bounding box center [333, 201] width 667 height 321
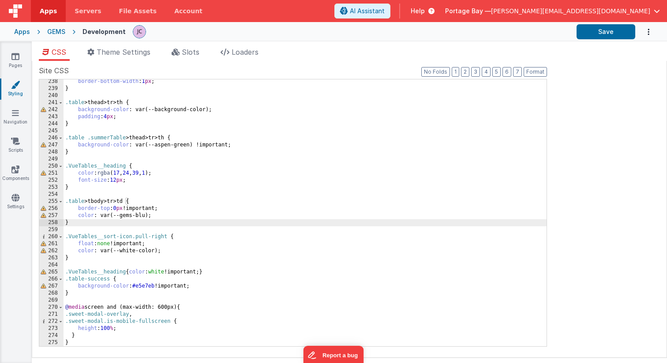
click at [152, 216] on div "border-bottom-width : 1 px ; } .table > thead > tr > th { background-color : va…" at bounding box center [305, 218] width 483 height 281
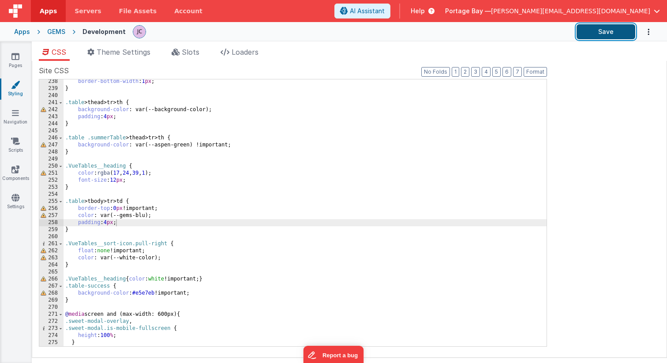
click at [606, 27] on button "Save" at bounding box center [605, 31] width 59 height 15
click at [52, 14] on span "Apps" at bounding box center [48, 11] width 17 height 9
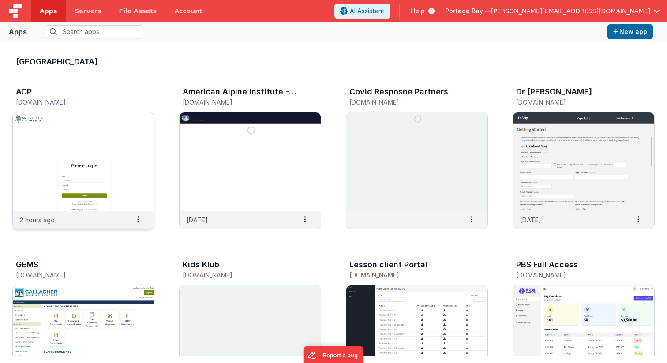
click at [106, 138] on img at bounding box center [83, 161] width 141 height 99
